Goal: Information Seeking & Learning: Learn about a topic

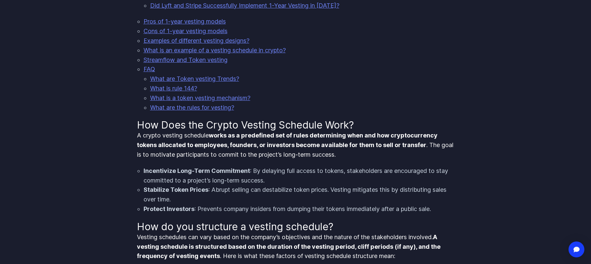
click at [183, 156] on p "A crypto vesting schedule works as a predefined set of rules determining when a…" at bounding box center [296, 145] width 318 height 28
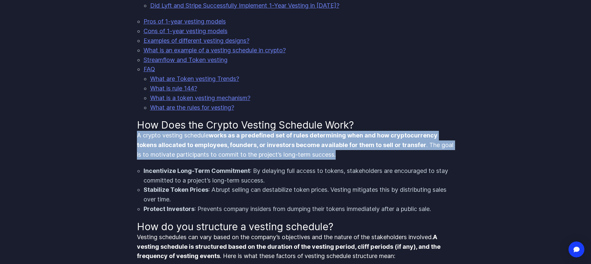
click at [183, 156] on p "A crypto vesting schedule works as a predefined set of rules determining when a…" at bounding box center [296, 145] width 318 height 28
click at [255, 157] on p "A crypto vesting schedule works as a predefined set of rules determining when a…" at bounding box center [296, 145] width 318 height 28
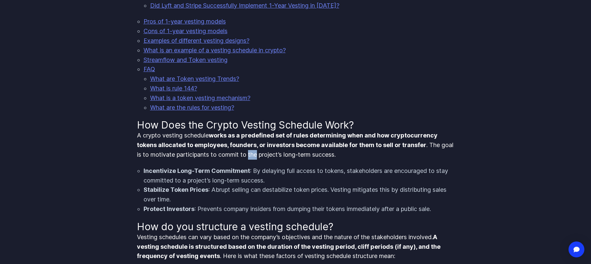
click at [255, 157] on p "A crypto vesting schedule works as a predefined set of rules determining when a…" at bounding box center [296, 145] width 318 height 28
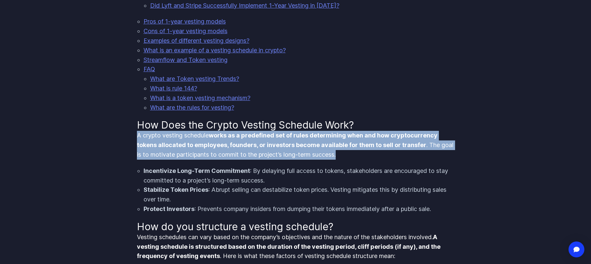
click at [255, 157] on p "A crypto vesting schedule works as a predefined set of rules determining when a…" at bounding box center [296, 145] width 318 height 28
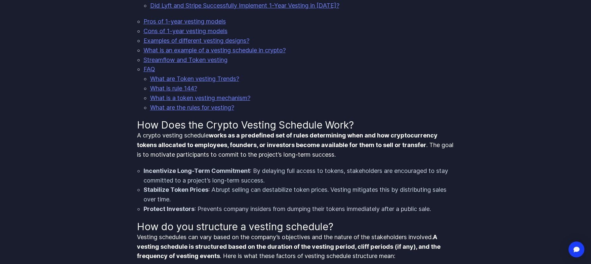
click at [175, 197] on li "Stabilize Token Prices : Abrupt selling can destabilize token prices. Vesting m…" at bounding box center [299, 194] width 311 height 19
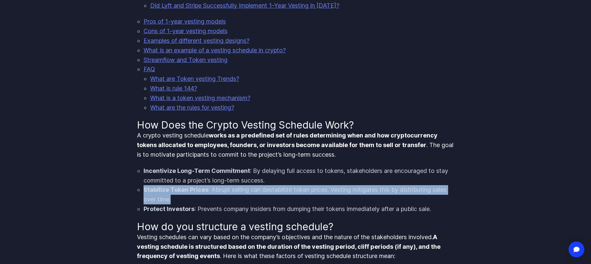
click at [175, 197] on li "Stabilize Token Prices : Abrupt selling can destabilize token prices. Vesting m…" at bounding box center [299, 194] width 311 height 19
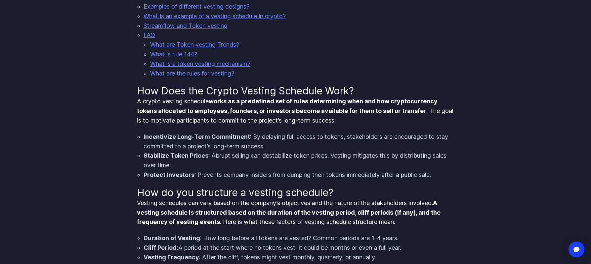
click at [174, 191] on h2 "How do you structure a vesting schedule?" at bounding box center [296, 192] width 318 height 12
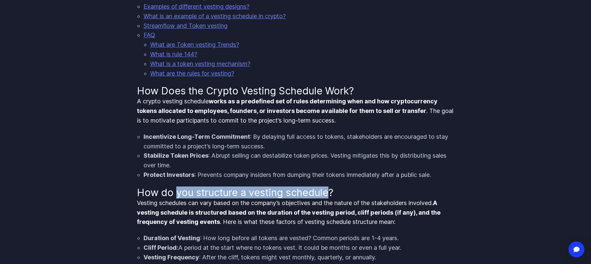
drag, startPoint x: 174, startPoint y: 191, endPoint x: 290, endPoint y: 192, distance: 116.1
click at [290, 192] on h2 "How do you structure a vesting schedule?" at bounding box center [296, 192] width 318 height 12
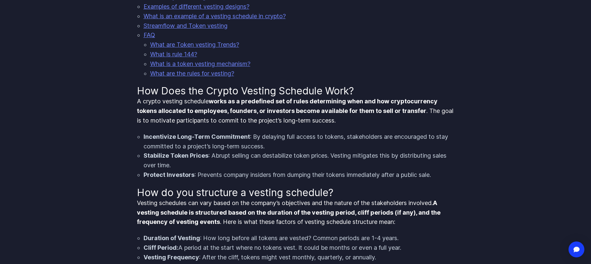
click at [146, 212] on strong "A vesting schedule is structured based on the duration of the vesting period, c…" at bounding box center [289, 212] width 304 height 26
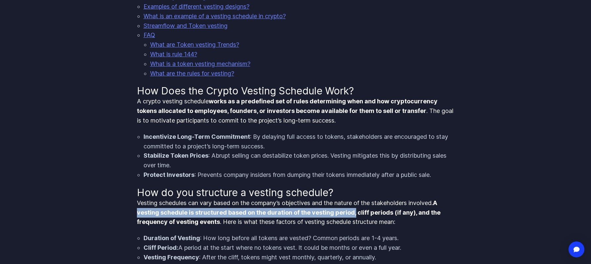
drag, startPoint x: 146, startPoint y: 212, endPoint x: 352, endPoint y: 212, distance: 206.1
click at [352, 212] on strong "A vesting schedule is structured based on the duration of the vesting period, c…" at bounding box center [289, 212] width 304 height 26
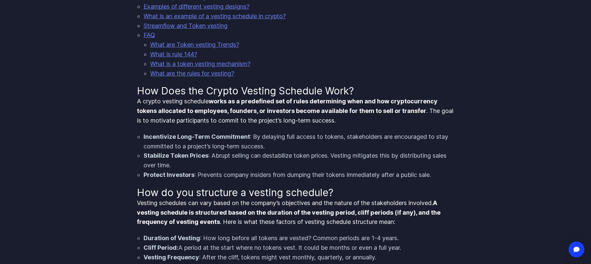
click at [355, 214] on strong "A vesting schedule is structured based on the duration of the vesting period, c…" at bounding box center [289, 212] width 304 height 26
drag, startPoint x: 355, startPoint y: 214, endPoint x: 410, endPoint y: 213, distance: 55.2
click at [410, 213] on strong "A vesting schedule is structured based on the duration of the vesting period, c…" at bounding box center [289, 212] width 304 height 26
click at [220, 221] on p "Vesting schedules can vary based on the company’s objectives and the nature of …" at bounding box center [296, 212] width 318 height 28
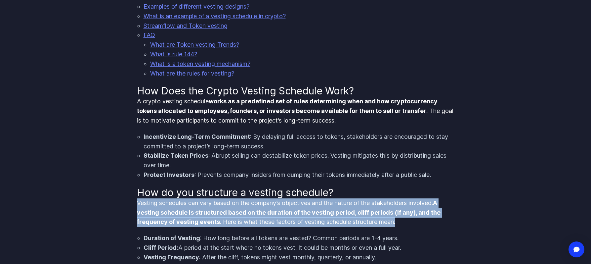
click at [220, 221] on p "Vesting schedules can vary based on the company’s objectives and the nature of …" at bounding box center [296, 212] width 318 height 28
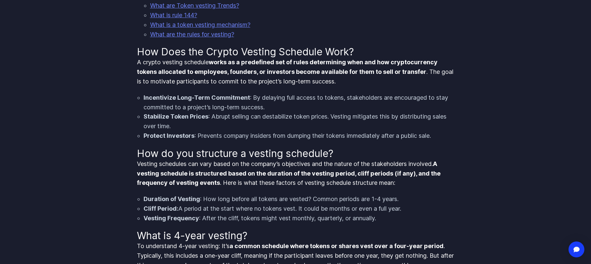
click at [182, 207] on li "Cliff Period: A period at the start where no tokens vest. It could be months or…" at bounding box center [299, 209] width 311 height 10
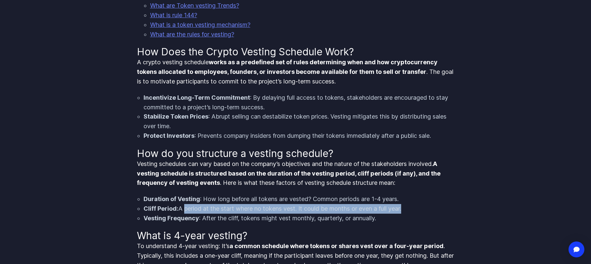
drag, startPoint x: 182, startPoint y: 207, endPoint x: 422, endPoint y: 208, distance: 240.1
click at [416, 209] on li "Cliff Period: A period at the start where no tokens vest. It could be months or…" at bounding box center [299, 209] width 311 height 10
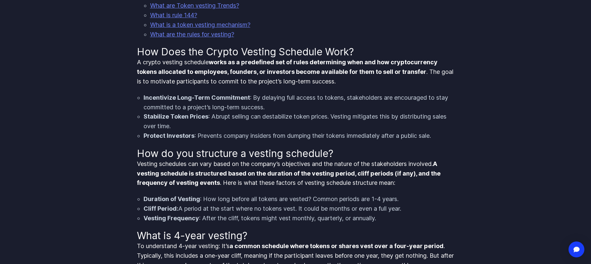
click at [420, 213] on li "Vesting Frequency : After the cliff, tokens might vest monthly, quarterly, or a…" at bounding box center [299, 218] width 311 height 10
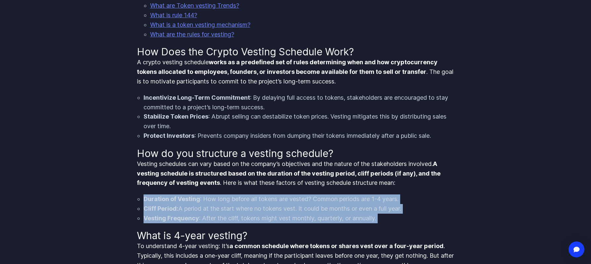
drag, startPoint x: 420, startPoint y: 213, endPoint x: 418, endPoint y: 199, distance: 14.0
click at [418, 199] on ul "Duration of Vesting : How long before all tokens are vested? Common periods are…" at bounding box center [296, 208] width 318 height 28
click at [418, 199] on li "Duration of Vesting : How long before all tokens are vested? Common periods are…" at bounding box center [299, 199] width 311 height 10
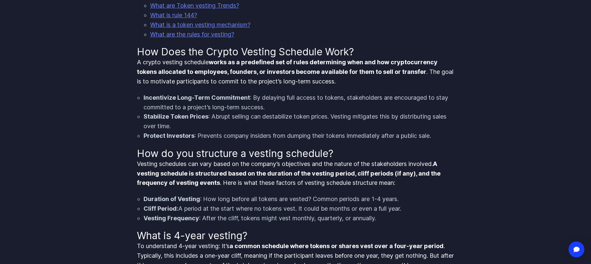
click at [418, 199] on li "Duration of Vesting : How long before all tokens are vested? Common periods are…" at bounding box center [299, 199] width 311 height 10
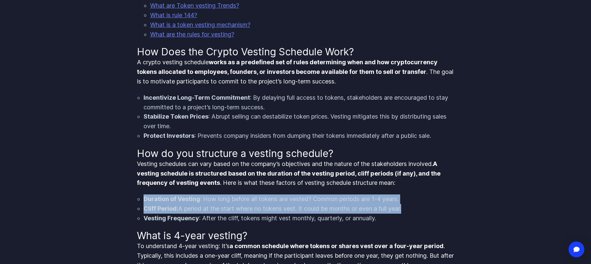
drag, startPoint x: 418, startPoint y: 199, endPoint x: 418, endPoint y: 206, distance: 7.0
click at [418, 206] on ul "Duration of Vesting : How long before all tokens are vested? Common periods are…" at bounding box center [296, 208] width 318 height 28
click at [418, 206] on li "Cliff Period: A period at the start where no tokens vest. It could be months or…" at bounding box center [299, 209] width 311 height 10
drag, startPoint x: 418, startPoint y: 206, endPoint x: 420, endPoint y: 199, distance: 7.3
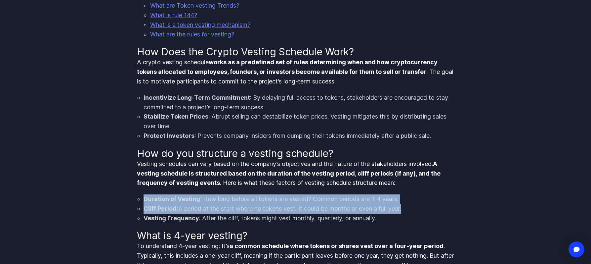
click at [420, 199] on ul "Duration of Vesting : How long before all tokens are vested? Common periods are…" at bounding box center [296, 208] width 318 height 28
click at [420, 199] on li "Duration of Vesting : How long before all tokens are vested? Common periods are…" at bounding box center [299, 199] width 311 height 10
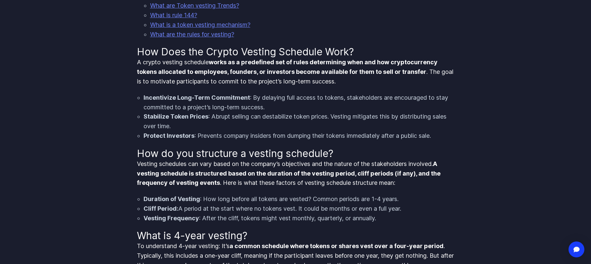
click at [420, 199] on li "Duration of Vesting : How long before all tokens are vested? Common periods are…" at bounding box center [299, 199] width 311 height 10
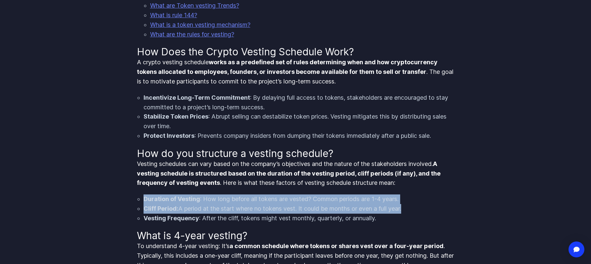
drag, startPoint x: 420, startPoint y: 199, endPoint x: 420, endPoint y: 205, distance: 6.0
click at [420, 205] on ul "Duration of Vesting : How long before all tokens are vested? Common periods are…" at bounding box center [296, 208] width 318 height 28
click at [420, 205] on li "Cliff Period: A period at the start where no tokens vest. It could be months or…" at bounding box center [299, 209] width 311 height 10
drag, startPoint x: 420, startPoint y: 205, endPoint x: 420, endPoint y: 197, distance: 7.6
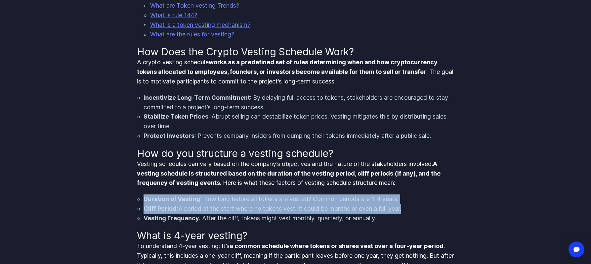
click at [420, 197] on ul "Duration of Vesting : How long before all tokens are vested? Common periods are…" at bounding box center [296, 208] width 318 height 28
click at [191, 201] on strong "Duration of Vesting" at bounding box center [172, 198] width 57 height 7
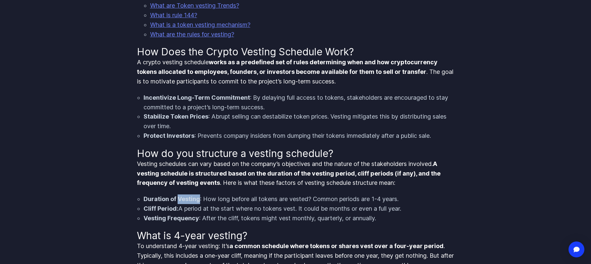
click at [191, 201] on strong "Duration of Vesting" at bounding box center [172, 198] width 57 height 7
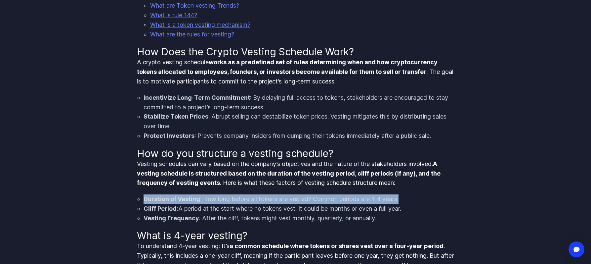
click at [191, 201] on strong "Duration of Vesting" at bounding box center [172, 198] width 57 height 7
click at [255, 197] on li "Duration of Vesting : How long before all tokens are vested? Common periods are…" at bounding box center [299, 199] width 311 height 10
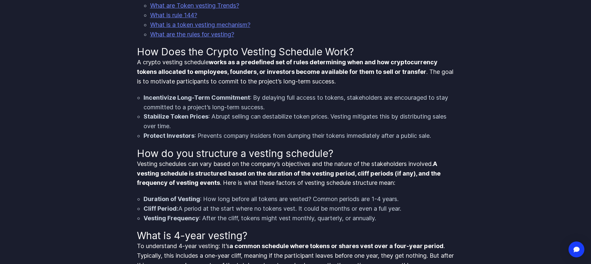
click at [188, 198] on strong "Duration of Vesting" at bounding box center [172, 198] width 57 height 7
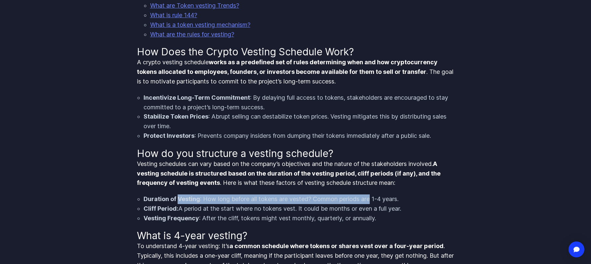
drag, startPoint x: 188, startPoint y: 198, endPoint x: 365, endPoint y: 202, distance: 177.3
click at [365, 202] on li "Duration of Vesting : How long before all tokens are vested? Common periods are…" at bounding box center [299, 199] width 311 height 10
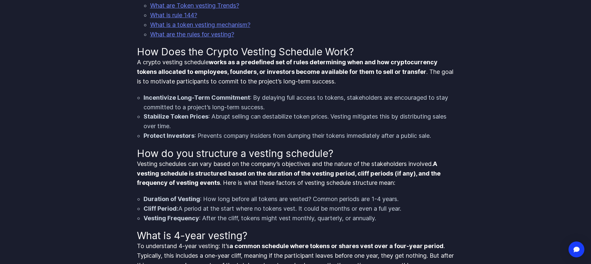
click at [398, 198] on li "Duration of Vesting : How long before all tokens are vested? Common periods are…" at bounding box center [299, 199] width 311 height 10
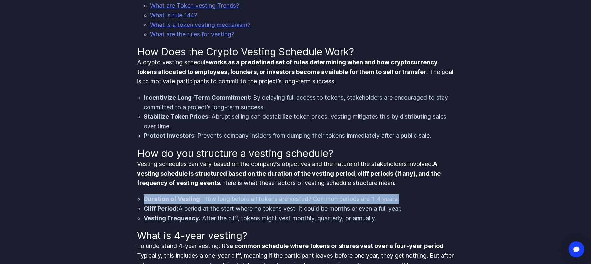
click at [398, 198] on li "Duration of Vesting : How long before all tokens are vested? Common periods are…" at bounding box center [299, 199] width 311 height 10
click at [426, 198] on li "Duration of Vesting : How long before all tokens are vested? Common periods are…" at bounding box center [299, 199] width 311 height 10
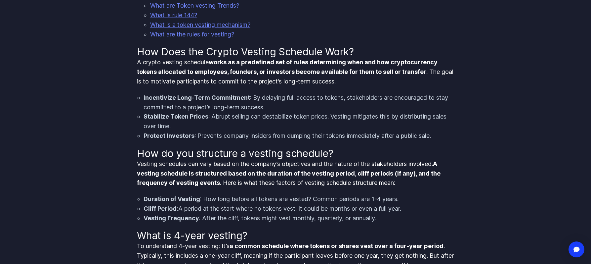
click at [426, 198] on li "Duration of Vesting : How long before all tokens are vested? Common periods are…" at bounding box center [299, 199] width 311 height 10
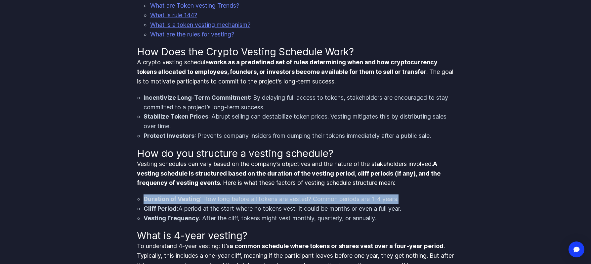
click at [426, 198] on li "Duration of Vesting : How long before all tokens are vested? Common periods are…" at bounding box center [299, 199] width 311 height 10
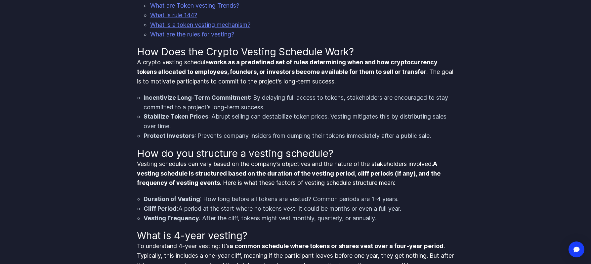
click at [153, 208] on strong "Cliff Period:" at bounding box center [161, 208] width 35 height 7
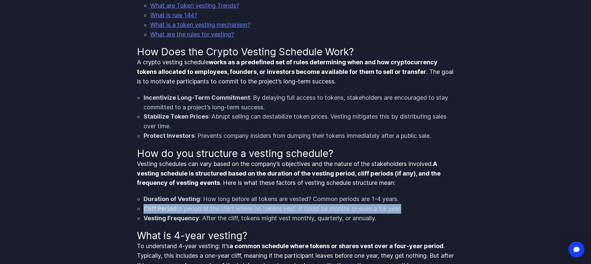
drag, startPoint x: 153, startPoint y: 208, endPoint x: 410, endPoint y: 210, distance: 257.3
click at [410, 210] on li "Cliff Period: A period at the start where no tokens vest. It could be months or…" at bounding box center [299, 209] width 311 height 10
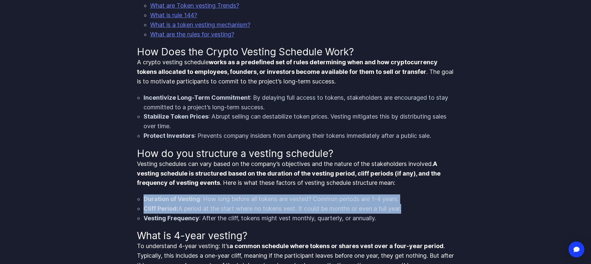
drag, startPoint x: 410, startPoint y: 210, endPoint x: 145, endPoint y: 203, distance: 265.0
click at [145, 203] on ul "Duration of Vesting : How long before all tokens are vested? Common periods are…" at bounding box center [296, 208] width 318 height 28
click at [145, 203] on li "Duration of Vesting : How long before all tokens are vested? Common periods are…" at bounding box center [299, 199] width 311 height 10
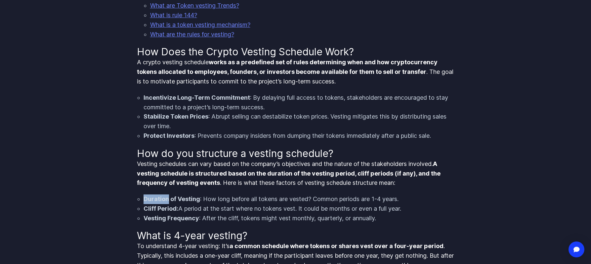
click at [145, 203] on li "Duration of Vesting : How long before all tokens are vested? Common periods are…" at bounding box center [299, 199] width 311 height 10
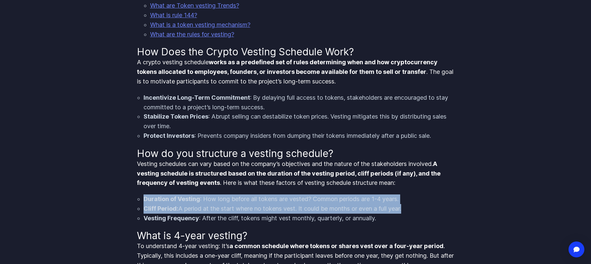
drag, startPoint x: 145, startPoint y: 203, endPoint x: 163, endPoint y: 208, distance: 18.5
click at [163, 208] on ul "Duration of Vesting : How long before all tokens are vested? Common periods are…" at bounding box center [296, 208] width 318 height 28
click at [163, 208] on strong "Cliff Period:" at bounding box center [161, 208] width 35 height 7
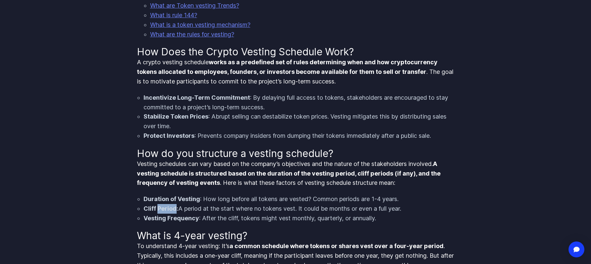
click at [163, 208] on strong "Cliff Period:" at bounding box center [161, 208] width 35 height 7
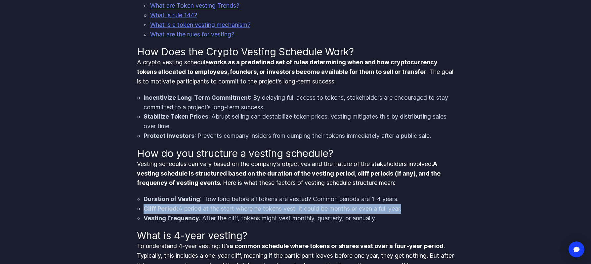
click at [163, 208] on strong "Cliff Period:" at bounding box center [161, 208] width 35 height 7
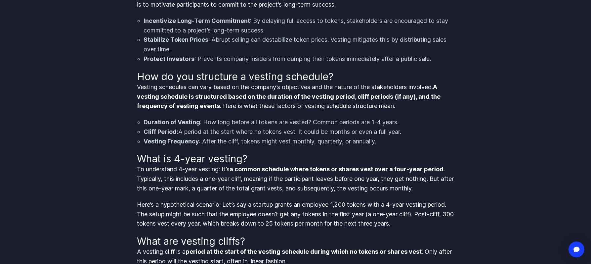
click at [177, 183] on p "To understand 4-year vesting: It’s a common schedule where tokens or shares ves…" at bounding box center [296, 178] width 318 height 28
click at [250, 169] on strong "a common schedule where tokens or shares vest over a four-year period" at bounding box center [337, 168] width 214 height 7
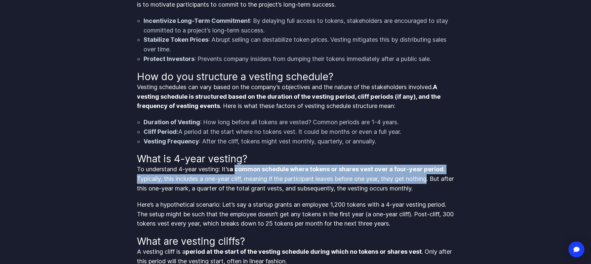
drag, startPoint x: 250, startPoint y: 169, endPoint x: 420, endPoint y: 176, distance: 169.8
click at [420, 176] on p "To understand 4-year vesting: It’s a common schedule where tokens or shares ves…" at bounding box center [296, 178] width 318 height 28
click at [342, 171] on strong "a common schedule where tokens or shares vest over a four-year period" at bounding box center [337, 168] width 214 height 7
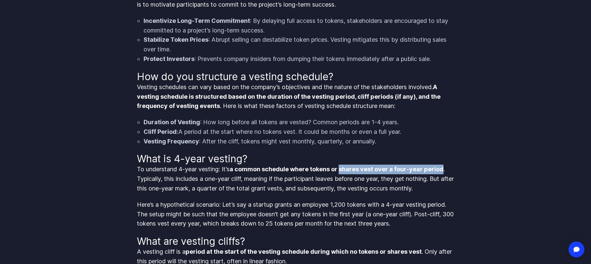
drag, startPoint x: 342, startPoint y: 171, endPoint x: 431, endPoint y: 169, distance: 88.3
click at [431, 169] on strong "a common schedule where tokens or shares vest over a four-year period" at bounding box center [337, 168] width 214 height 7
click at [142, 180] on p "To understand 4-year vesting: It’s a common schedule where tokens or shares ves…" at bounding box center [296, 178] width 318 height 28
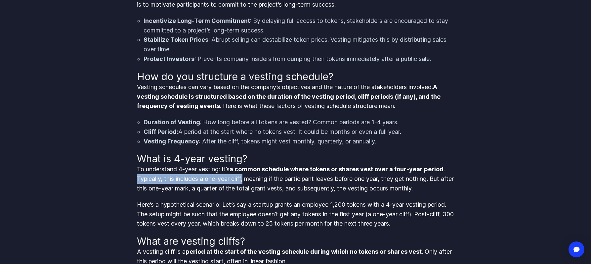
drag, startPoint x: 142, startPoint y: 180, endPoint x: 243, endPoint y: 181, distance: 100.9
click at [243, 181] on p "To understand 4-year vesting: It’s a common schedule where tokens or shares ves…" at bounding box center [296, 178] width 318 height 28
click at [260, 179] on p "To understand 4-year vesting: It’s a common schedule where tokens or shares ves…" at bounding box center [296, 178] width 318 height 28
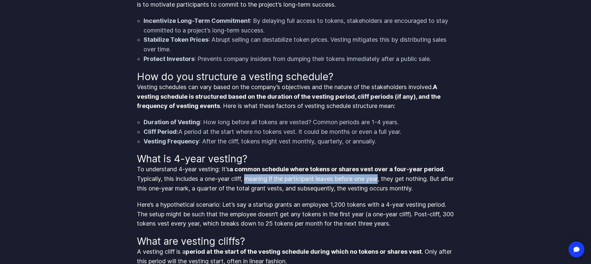
drag, startPoint x: 260, startPoint y: 179, endPoint x: 375, endPoint y: 181, distance: 115.4
click at [375, 181] on p "To understand 4-year vesting: It’s a common schedule where tokens or shares ves…" at bounding box center [296, 178] width 318 height 28
click at [323, 180] on p "To understand 4-year vesting: It’s a common schedule where tokens or shares ves…" at bounding box center [296, 178] width 318 height 28
drag, startPoint x: 323, startPoint y: 180, endPoint x: 380, endPoint y: 178, distance: 57.2
click at [380, 178] on p "To understand 4-year vesting: It’s a common schedule where tokens or shares ves…" at bounding box center [296, 178] width 318 height 28
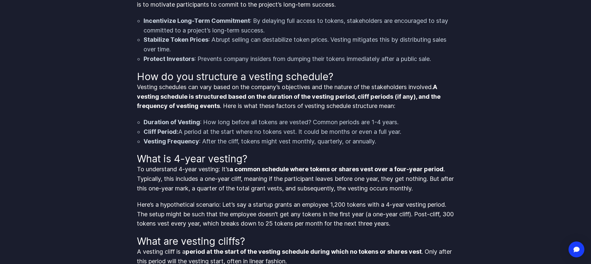
click at [394, 180] on p "To understand 4-year vesting: It’s a common schedule where tokens or shares ves…" at bounding box center [296, 178] width 318 height 28
drag, startPoint x: 394, startPoint y: 180, endPoint x: 436, endPoint y: 178, distance: 41.4
click at [436, 178] on p "To understand 4-year vesting: It’s a common schedule where tokens or shares ves…" at bounding box center [296, 178] width 318 height 28
click at [438, 178] on p "To understand 4-year vesting: It’s a common schedule where tokens or shares ves…" at bounding box center [296, 178] width 318 height 28
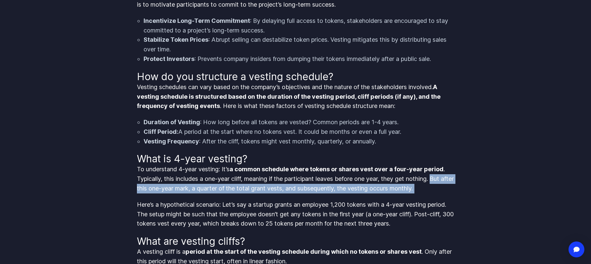
drag, startPoint x: 438, startPoint y: 178, endPoint x: 439, endPoint y: 186, distance: 7.6
click at [439, 186] on p "To understand 4-year vesting: It’s a common schedule where tokens or shares ves…" at bounding box center [296, 178] width 318 height 28
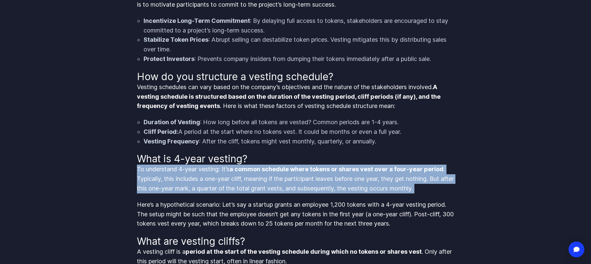
drag, startPoint x: 439, startPoint y: 186, endPoint x: 141, endPoint y: 170, distance: 298.4
click at [141, 170] on p "To understand 4-year vesting: It’s a common schedule where tokens or shares ves…" at bounding box center [296, 178] width 318 height 28
click at [303, 187] on p "To understand 4-year vesting: It’s a common schedule where tokens or shares ves…" at bounding box center [296, 178] width 318 height 28
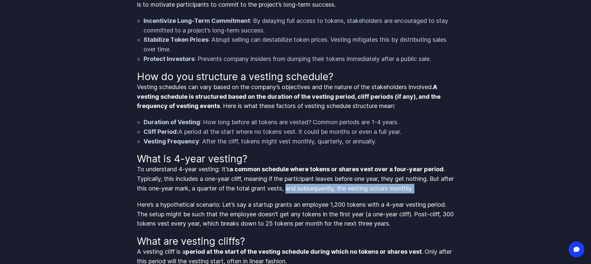
drag, startPoint x: 303, startPoint y: 187, endPoint x: 440, endPoint y: 187, distance: 136.9
click at [440, 187] on p "To understand 4-year vesting: It’s a common schedule where tokens or shares ves…" at bounding box center [296, 178] width 318 height 28
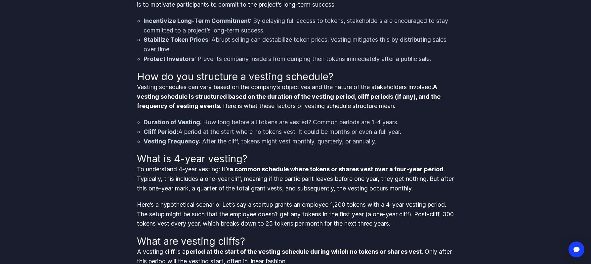
click at [440, 187] on p "To understand 4-year vesting: It’s a common schedule where tokens or shares ves…" at bounding box center [296, 178] width 318 height 28
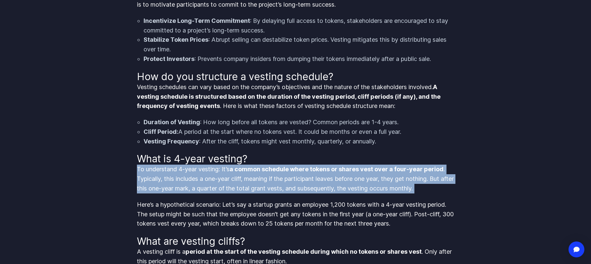
click at [440, 187] on p "To understand 4-year vesting: It’s a common schedule where tokens or shares ves…" at bounding box center [296, 178] width 318 height 28
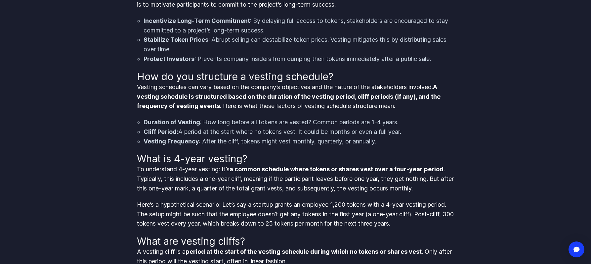
click at [155, 204] on p "Here’s a hypothetical scenario: Let’s say a startup grants an employee 1,200 to…" at bounding box center [296, 214] width 318 height 28
drag, startPoint x: 155, startPoint y: 204, endPoint x: 204, endPoint y: 201, distance: 48.4
click at [203, 201] on p "Here’s a hypothetical scenario: Let’s say a startup grants an employee 1,200 to…" at bounding box center [296, 214] width 318 height 28
click at [241, 204] on p "Here’s a hypothetical scenario: Let’s say a startup grants an employee 1,200 to…" at bounding box center [296, 214] width 318 height 28
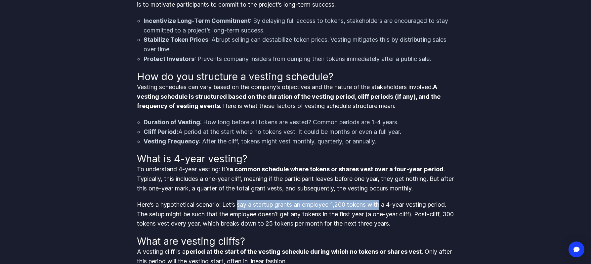
drag, startPoint x: 241, startPoint y: 204, endPoint x: 380, endPoint y: 206, distance: 139.6
click at [380, 206] on p "Here’s a hypothetical scenario: Let’s say a startup grants an employee 1,200 to…" at bounding box center [296, 214] width 318 height 28
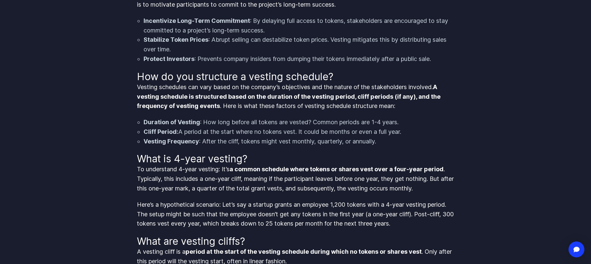
click at [139, 213] on p "Here’s a hypothetical scenario: Let’s say a startup grants an employee 1,200 to…" at bounding box center [296, 214] width 318 height 28
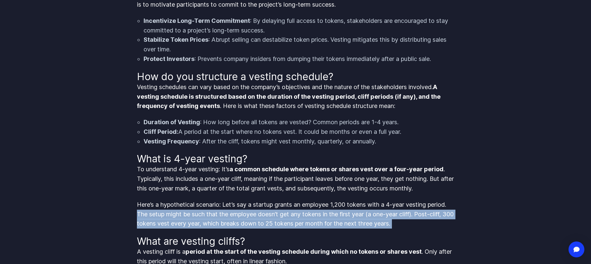
drag, startPoint x: 139, startPoint y: 213, endPoint x: 435, endPoint y: 225, distance: 296.6
click at [435, 225] on p "Here’s a hypothetical scenario: Let’s say a startup grants an employee 1,200 to…" at bounding box center [296, 214] width 318 height 28
click at [436, 225] on p "Here’s a hypothetical scenario: Let’s say a startup grants an employee 1,200 to…" at bounding box center [296, 214] width 318 height 28
drag, startPoint x: 436, startPoint y: 225, endPoint x: 132, endPoint y: 212, distance: 304.2
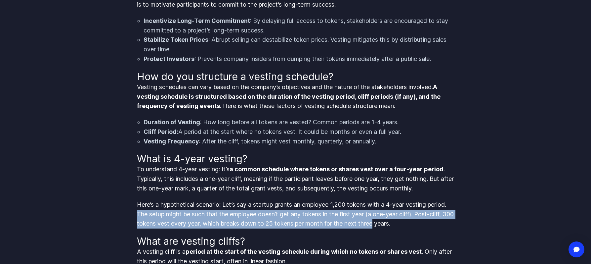
drag, startPoint x: 133, startPoint y: 210, endPoint x: 386, endPoint y: 222, distance: 253.0
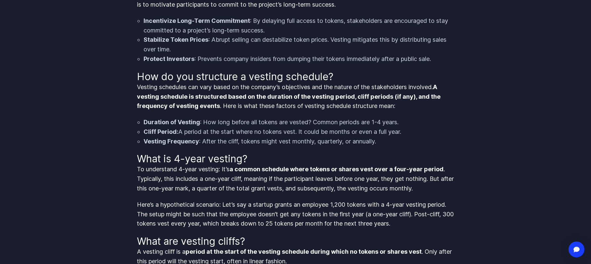
click at [424, 225] on p "Here’s a hypothetical scenario: Let’s say a startup grants an employee 1,200 to…" at bounding box center [296, 214] width 318 height 28
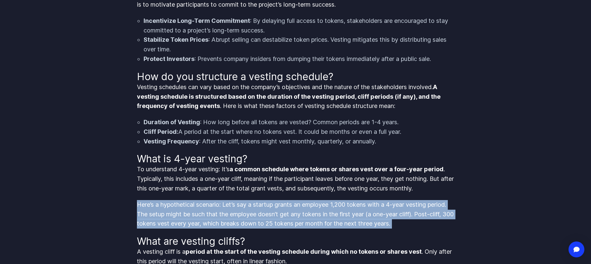
drag, startPoint x: 424, startPoint y: 225, endPoint x: 130, endPoint y: 209, distance: 294.5
drag, startPoint x: 130, startPoint y: 209, endPoint x: 419, endPoint y: 225, distance: 289.5
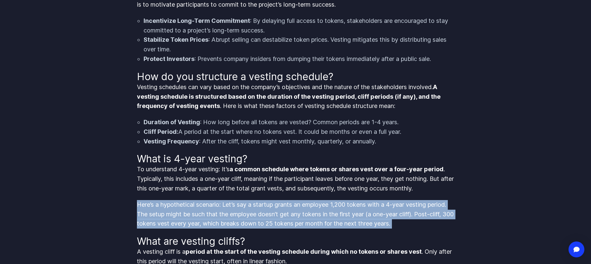
click at [419, 225] on p "Here’s a hypothetical scenario: Let’s say a startup grants an employee 1,200 to…" at bounding box center [296, 214] width 318 height 28
drag, startPoint x: 419, startPoint y: 225, endPoint x: 133, endPoint y: 206, distance: 286.4
drag, startPoint x: 133, startPoint y: 206, endPoint x: 417, endPoint y: 226, distance: 284.1
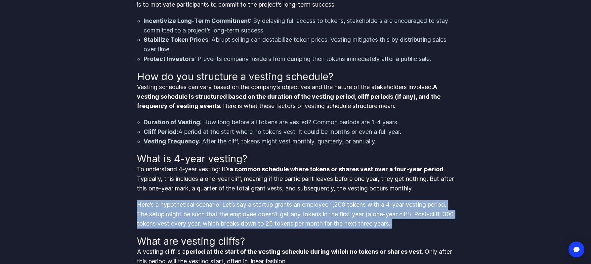
click at [421, 225] on p "Here’s a hypothetical scenario: Let’s say a startup grants an employee 1,200 to…" at bounding box center [296, 214] width 318 height 28
drag, startPoint x: 421, startPoint y: 225, endPoint x: 151, endPoint y: 208, distance: 270.1
click at [151, 208] on p "Here’s a hypothetical scenario: Let’s say a startup grants an employee 1,200 to…" at bounding box center [296, 214] width 318 height 28
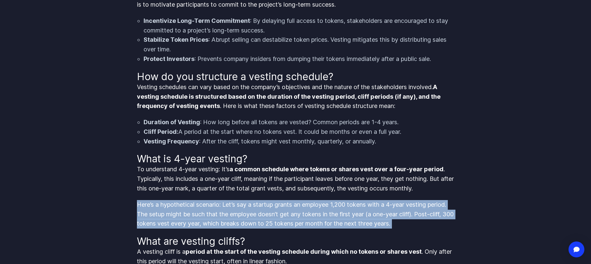
drag, startPoint x: 151, startPoint y: 208, endPoint x: 409, endPoint y: 222, distance: 258.4
click at [409, 222] on p "Here’s a hypothetical scenario: Let’s say a startup grants an employee 1,200 to…" at bounding box center [296, 214] width 318 height 28
click at [410, 222] on p "Here’s a hypothetical scenario: Let’s say a startup grants an employee 1,200 to…" at bounding box center [296, 214] width 318 height 28
drag, startPoint x: 410, startPoint y: 222, endPoint x: 145, endPoint y: 206, distance: 265.4
click at [145, 206] on p "Here’s a hypothetical scenario: Let’s say a startup grants an employee 1,200 to…" at bounding box center [296, 214] width 318 height 28
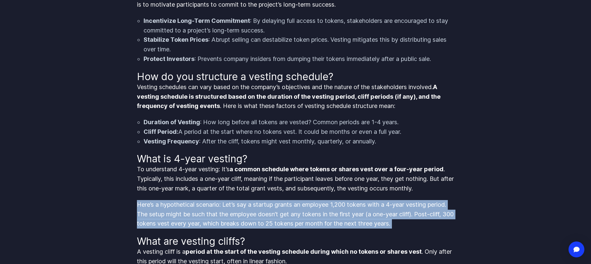
click at [145, 206] on p "Here’s a hypothetical scenario: Let’s say a startup grants an employee 1,200 to…" at bounding box center [296, 214] width 318 height 28
drag, startPoint x: 145, startPoint y: 206, endPoint x: 370, endPoint y: 220, distance: 226.0
click at [362, 220] on p "Here’s a hypothetical scenario: Let’s say a startup grants an employee 1,200 to…" at bounding box center [296, 214] width 318 height 28
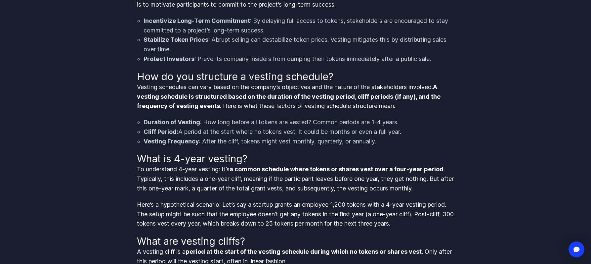
click at [409, 222] on p "Here’s a hypothetical scenario: Let’s say a startup grants an employee 1,200 to…" at bounding box center [296, 214] width 318 height 28
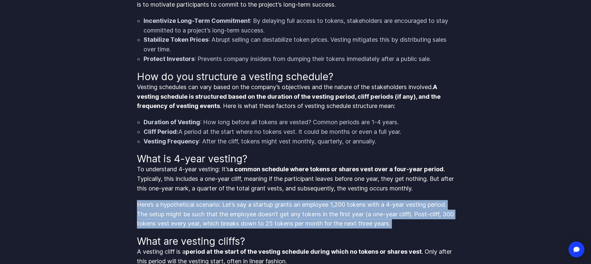
drag, startPoint x: 409, startPoint y: 222, endPoint x: 132, endPoint y: 207, distance: 277.6
click at [139, 206] on p "Here’s a hypothetical scenario: Let’s say a startup grants an employee 1,200 to…" at bounding box center [296, 214] width 318 height 28
drag, startPoint x: 139, startPoint y: 206, endPoint x: 408, endPoint y: 230, distance: 269.6
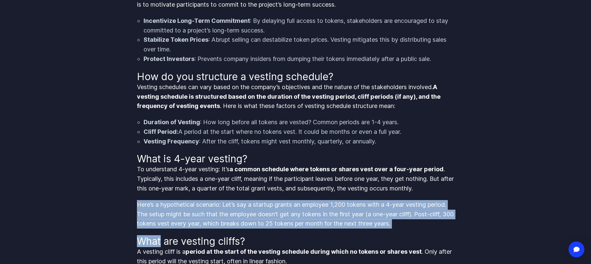
click at [416, 225] on p "Here’s a hypothetical scenario: Let’s say a startup grants an employee 1,200 to…" at bounding box center [296, 214] width 318 height 28
drag, startPoint x: 416, startPoint y: 225, endPoint x: 158, endPoint y: 203, distance: 258.6
click at [158, 203] on p "Here’s a hypothetical scenario: Let’s say a startup grants an employee 1,200 to…" at bounding box center [296, 214] width 318 height 28
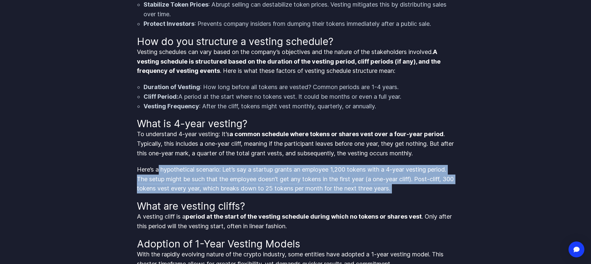
scroll to position [441, 0]
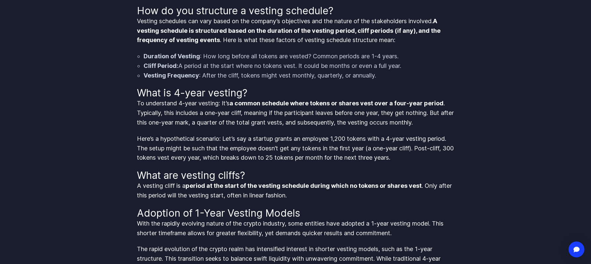
click at [140, 225] on p "With the rapidly evolving nature of the crypto industry, some entities have ado…" at bounding box center [296, 228] width 318 height 19
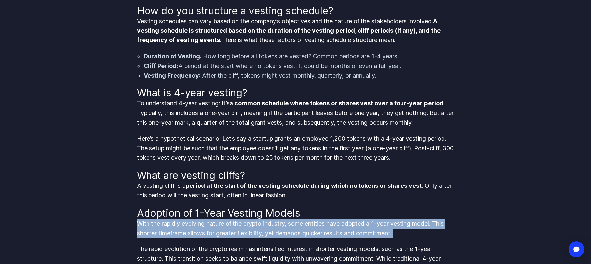
drag, startPoint x: 140, startPoint y: 225, endPoint x: 405, endPoint y: 230, distance: 264.6
click at [405, 230] on p "With the rapidly evolving nature of the crypto industry, some entities have ado…" at bounding box center [296, 228] width 318 height 19
drag
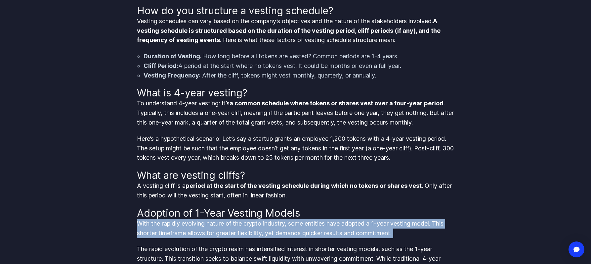
click at [137, 223] on p "With the rapidly evolving nature of the crypto industry, some entities have ado…" at bounding box center [296, 228] width 318 height 19
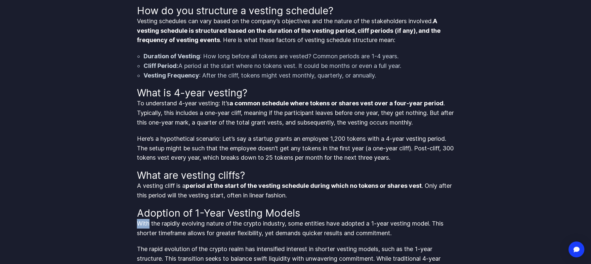
click at [137, 223] on p "With the rapidly evolving nature of the crypto industry, some entities have ado…" at bounding box center [296, 228] width 318 height 19
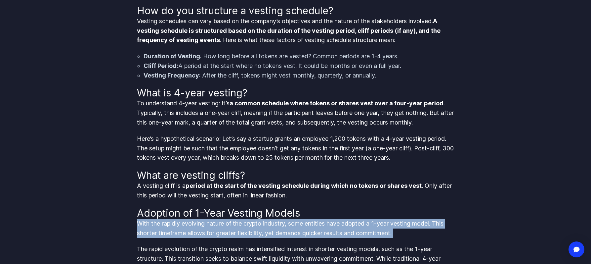
click at [137, 223] on p "With the rapidly evolving nature of the crypto industry, some entities have ado…" at bounding box center [296, 228] width 318 height 19
click at [153, 224] on p "With the rapidly evolving nature of the crypto industry, some entities have ado…" at bounding box center [296, 228] width 318 height 19
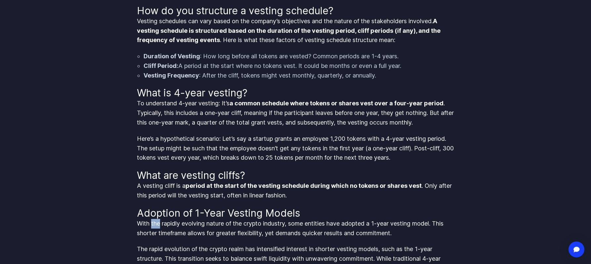
click at [153, 224] on p "With the rapidly evolving nature of the crypto industry, some entities have ado…" at bounding box center [296, 228] width 318 height 19
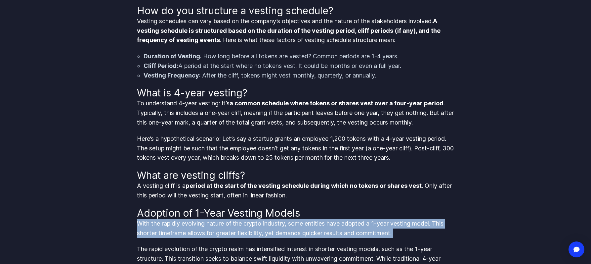
click at [153, 224] on p "With the rapidly evolving nature of the crypto industry, some entities have ado…" at bounding box center [296, 228] width 318 height 19
click at [190, 228] on p "With the rapidly evolving nature of the crypto industry, some entities have ado…" at bounding box center [296, 228] width 318 height 19
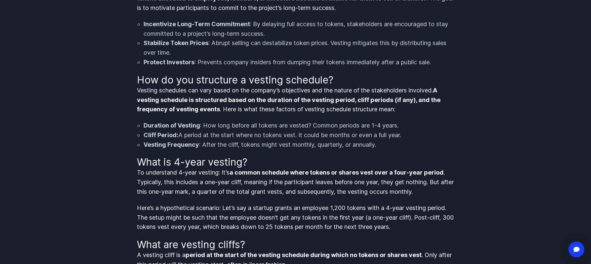
scroll to position [415, 0]
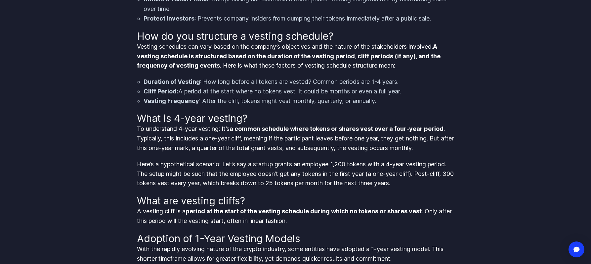
click at [242, 214] on strong "period at the start of the vesting schedule during which no tokens or shares ve…" at bounding box center [304, 210] width 236 height 7
click at [295, 217] on p "A vesting cliff is a period at the start of the vesting schedule during which n…" at bounding box center [296, 215] width 318 height 19
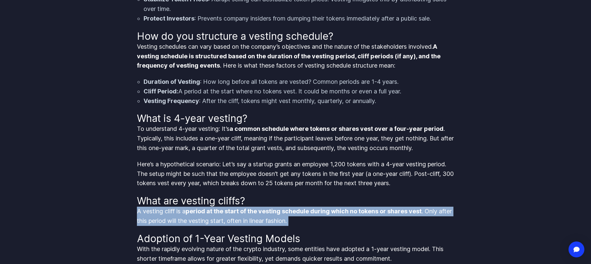
click at [295, 217] on p "A vesting cliff is a period at the start of the vesting schedule during which n…" at bounding box center [296, 215] width 318 height 19
click at [312, 221] on p "A vesting cliff is a period at the start of the vesting schedule during which n…" at bounding box center [296, 215] width 318 height 19
drag, startPoint x: 313, startPoint y: 222, endPoint x: 169, endPoint y: 200, distance: 145.5
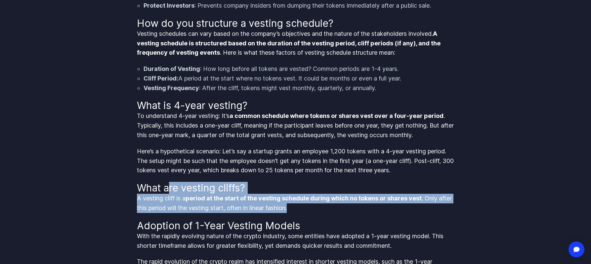
scroll to position [346, 0]
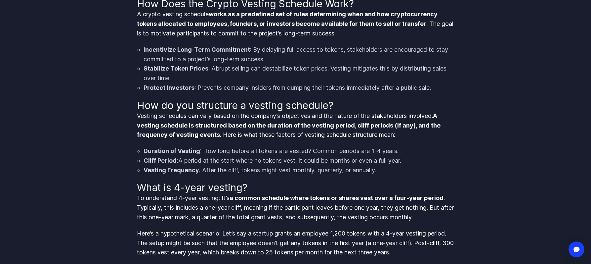
click at [387, 172] on li "Vesting Frequency : After the cliff, tokens might vest monthly, quarterly, or a…" at bounding box center [299, 170] width 311 height 10
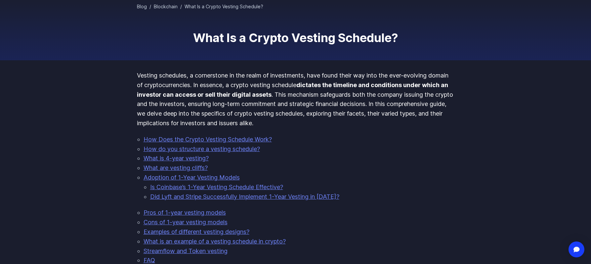
scroll to position [0, 0]
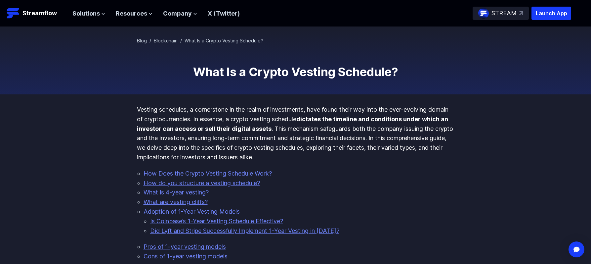
click at [175, 129] on strong "dictates the timeline and conditions under which an investor can access or sell…" at bounding box center [292, 123] width 311 height 17
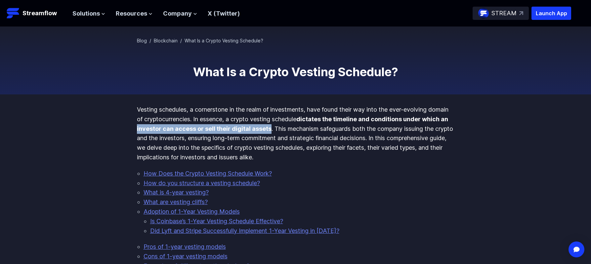
drag, startPoint x: 175, startPoint y: 129, endPoint x: 288, endPoint y: 129, distance: 112.8
click at [288, 129] on strong "dictates the timeline and conditions under which an investor can access or sell…" at bounding box center [292, 123] width 311 height 17
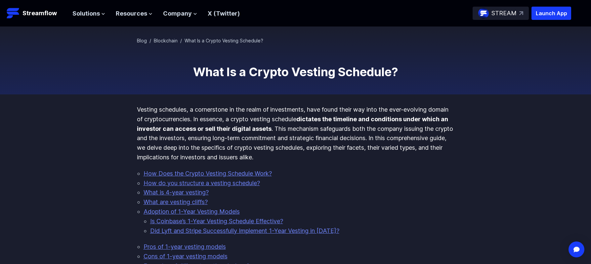
click at [335, 121] on strong "dictates the timeline and conditions under which an investor can access or sell…" at bounding box center [292, 123] width 311 height 17
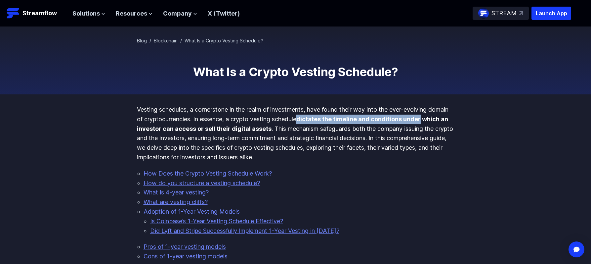
drag, startPoint x: 335, startPoint y: 121, endPoint x: 463, endPoint y: 119, distance: 127.7
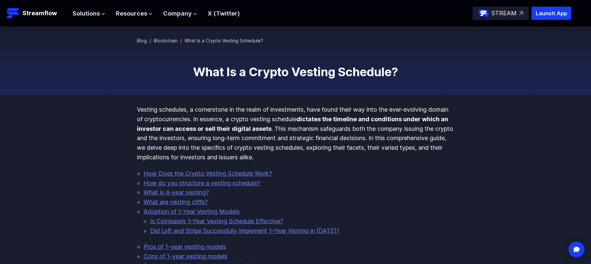
click at [137, 128] on strong "dictates the timeline and conditions under which an investor can access or sell…" at bounding box center [292, 123] width 311 height 17
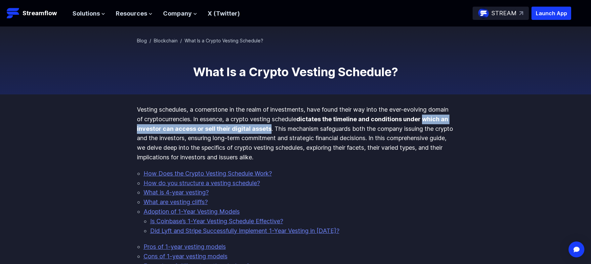
drag, startPoint x: 137, startPoint y: 128, endPoint x: 293, endPoint y: 132, distance: 156.8
click at [293, 132] on strong "dictates the timeline and conditions under which an investor can access or sell…" at bounding box center [292, 123] width 311 height 17
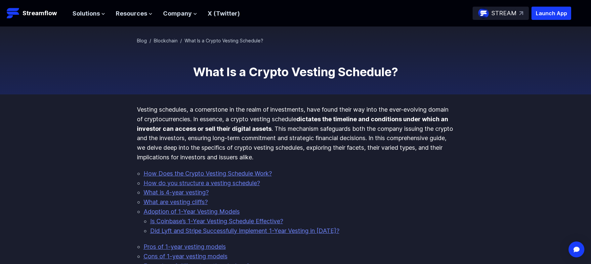
click at [305, 129] on p "Vesting schedules, a cornerstone in the realm of investments, have found their …" at bounding box center [296, 133] width 318 height 57
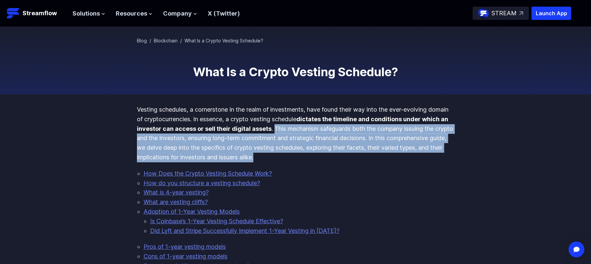
drag, startPoint x: 305, startPoint y: 129, endPoint x: 362, endPoint y: 155, distance: 62.9
click at [362, 155] on p "Vesting schedules, a cornerstone in the realm of investments, have found their …" at bounding box center [296, 133] width 318 height 57
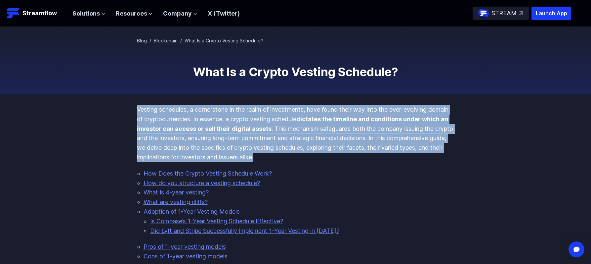
drag, startPoint x: 362, startPoint y: 155, endPoint x: 353, endPoint y: 92, distance: 63.2
click at [347, 114] on p "Vesting schedules, a cornerstone in the realm of investments, have found their …" at bounding box center [296, 133] width 318 height 57
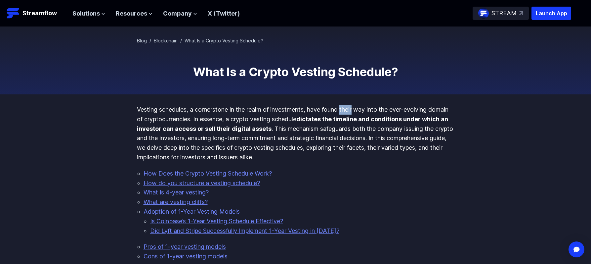
click at [347, 114] on p "Vesting schedules, a cornerstone in the realm of investments, have found their …" at bounding box center [296, 133] width 318 height 57
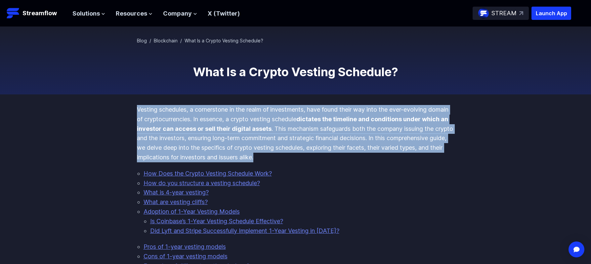
click at [347, 114] on p "Vesting schedules, a cornerstone in the realm of investments, have found their …" at bounding box center [296, 133] width 318 height 57
click at [344, 149] on p "Vesting schedules, a cornerstone in the realm of investments, have found their …" at bounding box center [296, 133] width 318 height 57
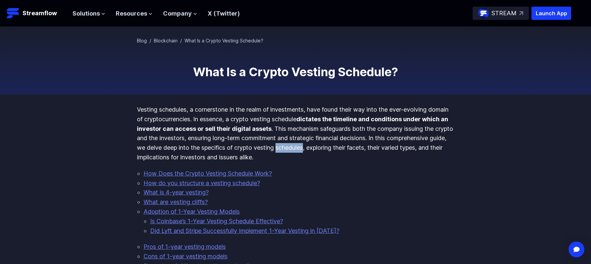
click at [344, 149] on p "Vesting schedules, a cornerstone in the realm of investments, have found their …" at bounding box center [296, 133] width 318 height 57
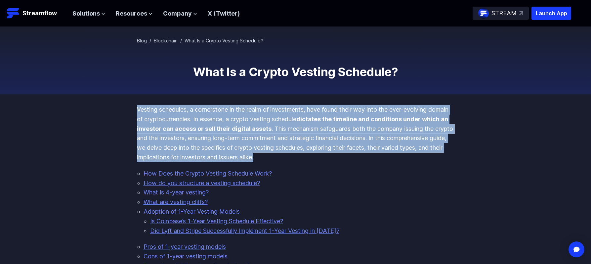
click at [344, 149] on p "Vesting schedules, a cornerstone in the realm of investments, have found their …" at bounding box center [296, 133] width 318 height 57
click at [345, 151] on p "Vesting schedules, a cornerstone in the realm of investments, have found their …" at bounding box center [296, 133] width 318 height 57
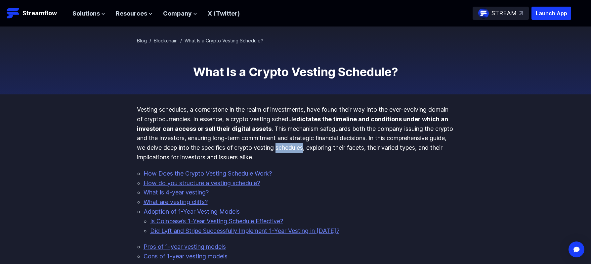
click at [345, 151] on p "Vesting schedules, a cornerstone in the realm of investments, have found their …" at bounding box center [296, 133] width 318 height 57
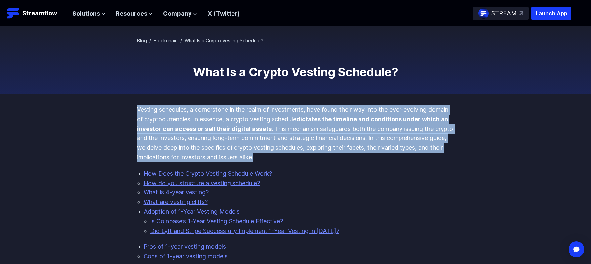
click at [345, 151] on p "Vesting schedules, a cornerstone in the realm of investments, have found their …" at bounding box center [296, 133] width 318 height 57
click at [345, 154] on p "Vesting schedules, a cornerstone in the realm of investments, have found their …" at bounding box center [296, 133] width 318 height 57
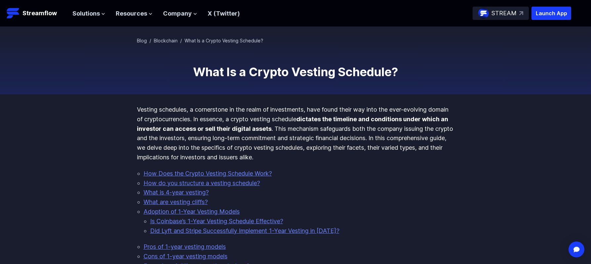
click at [345, 154] on p "Vesting schedules, a cornerstone in the realm of investments, have found their …" at bounding box center [296, 133] width 318 height 57
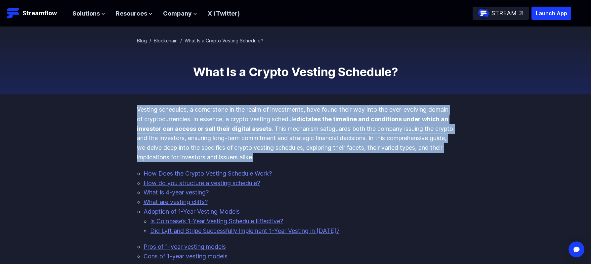
click at [345, 154] on p "Vesting schedules, a cornerstone in the realm of investments, have found their …" at bounding box center [296, 133] width 318 height 57
click at [350, 152] on p "Vesting schedules, a cornerstone in the realm of investments, have found their …" at bounding box center [296, 133] width 318 height 57
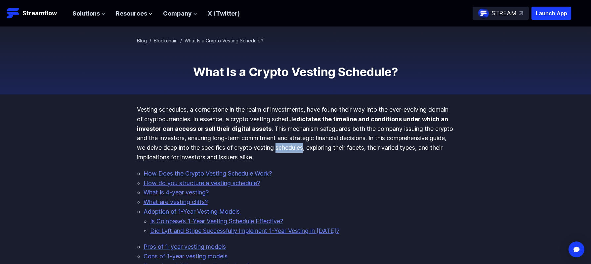
click at [350, 152] on p "Vesting schedules, a cornerstone in the realm of investments, have found their …" at bounding box center [296, 133] width 318 height 57
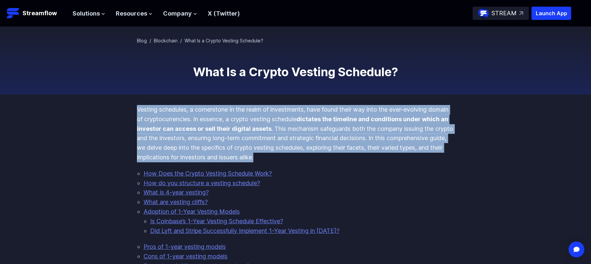
click at [350, 152] on p "Vesting schedules, a cornerstone in the realm of investments, have found their …" at bounding box center [296, 133] width 318 height 57
click at [352, 157] on p "Vesting schedules, a cornerstone in the realm of investments, have found their …" at bounding box center [296, 133] width 318 height 57
drag, startPoint x: 352, startPoint y: 158, endPoint x: 338, endPoint y: 103, distance: 57.1
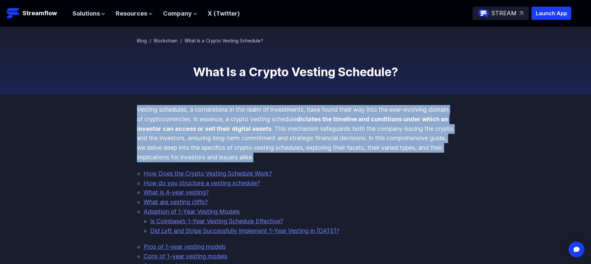
drag, startPoint x: 338, startPoint y: 103, endPoint x: 340, endPoint y: 158, distance: 54.6
click at [340, 158] on p "Vesting schedules, a cornerstone in the realm of investments, have found their …" at bounding box center [296, 133] width 318 height 57
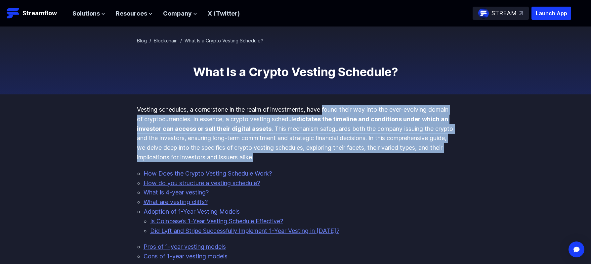
drag, startPoint x: 340, startPoint y: 158, endPoint x: 336, endPoint y: 107, distance: 51.1
click at [336, 107] on p "Vesting schedules, a cornerstone in the realm of investments, have found their …" at bounding box center [296, 133] width 318 height 57
drag, startPoint x: 336, startPoint y: 107, endPoint x: 335, endPoint y: 153, distance: 46.6
click at [335, 153] on p "Vesting schedules, a cornerstone in the realm of investments, have found their …" at bounding box center [296, 133] width 318 height 57
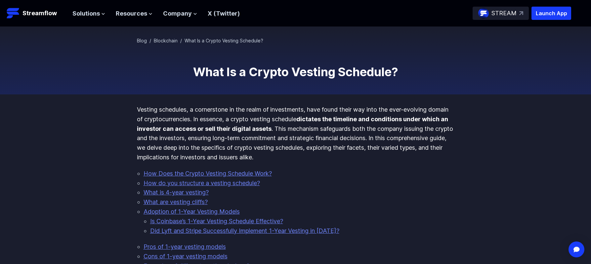
click at [335, 154] on p "Vesting schedules, a cornerstone in the realm of investments, have found their …" at bounding box center [296, 133] width 318 height 57
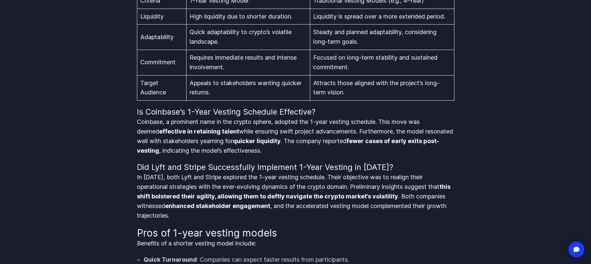
scroll to position [857, 0]
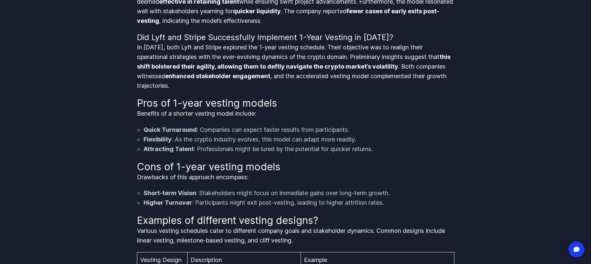
click at [189, 109] on p "Benefits of a shorter vesting model include:" at bounding box center [296, 114] width 318 height 10
drag, startPoint x: 189, startPoint y: 109, endPoint x: 270, endPoint y: 108, distance: 81.0
click at [270, 108] on h2 "Pros of 1-year vesting models" at bounding box center [296, 103] width 318 height 12
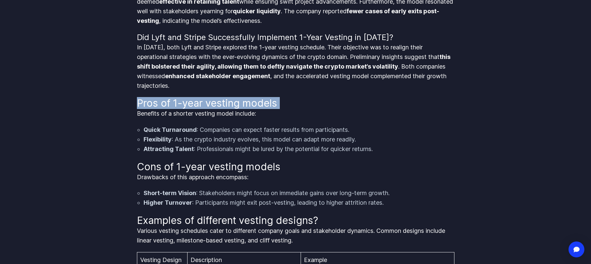
click at [270, 108] on h2 "Pros of 1-year vesting models" at bounding box center [296, 103] width 318 height 12
click at [289, 107] on h2 "Pros of 1-year vesting models" at bounding box center [296, 103] width 318 height 12
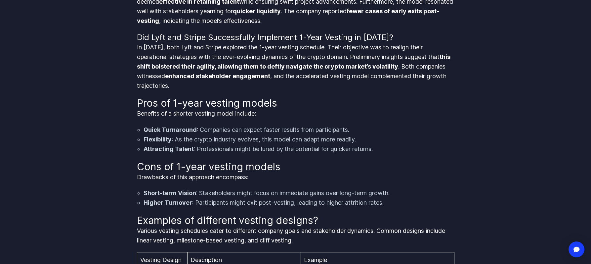
click at [289, 107] on h2 "Pros of 1-year vesting models" at bounding box center [296, 103] width 318 height 12
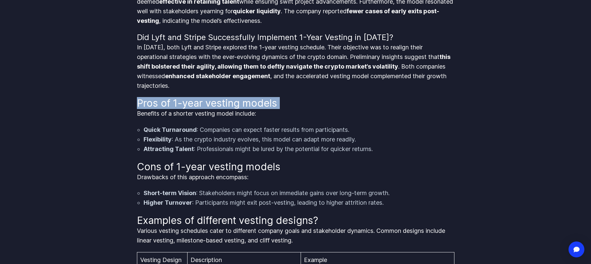
click at [289, 107] on h2 "Pros of 1-year vesting models" at bounding box center [296, 103] width 318 height 12
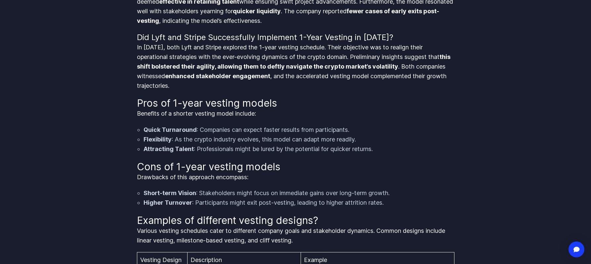
click at [286, 164] on h2 "Cons of 1-year vesting models" at bounding box center [296, 166] width 318 height 12
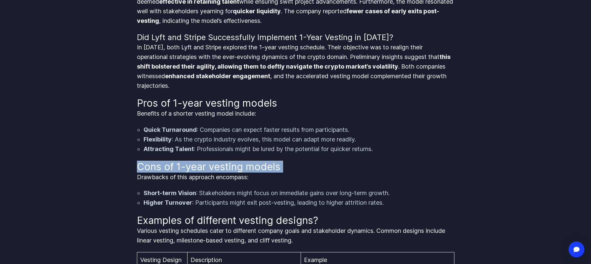
click at [286, 164] on h2 "Cons of 1-year vesting models" at bounding box center [296, 166] width 318 height 12
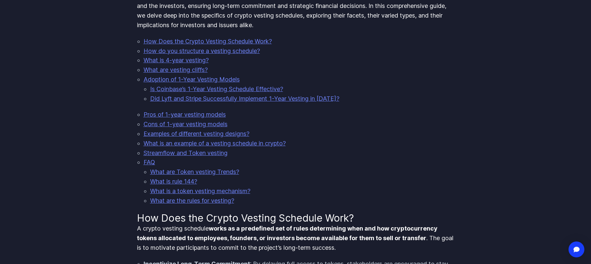
scroll to position [0, 0]
